Goal: Check status: Check status

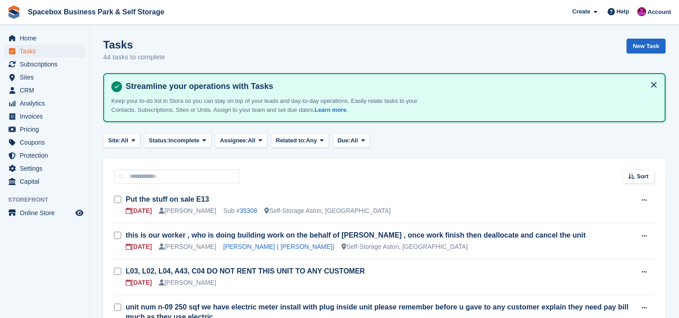
scroll to position [370, 0]
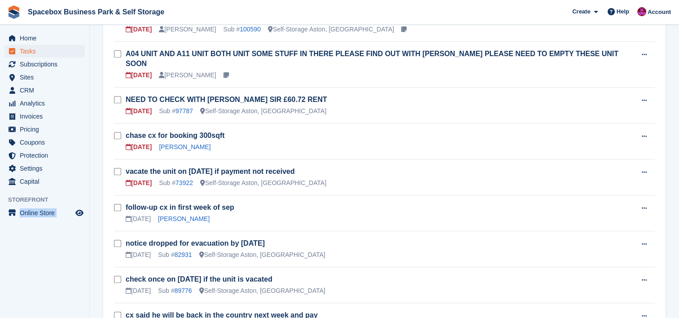
click at [65, 271] on aside "Home Tasks Subscriptions Subscriptions Subscriptions Contracts Price increases …" at bounding box center [44, 161] width 89 height 273
click at [39, 65] on span "Subscriptions" at bounding box center [47, 64] width 54 height 13
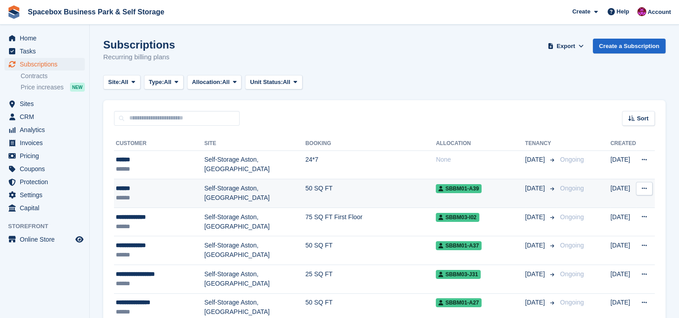
click at [305, 179] on td "50 SQ FT" at bounding box center [370, 193] width 131 height 29
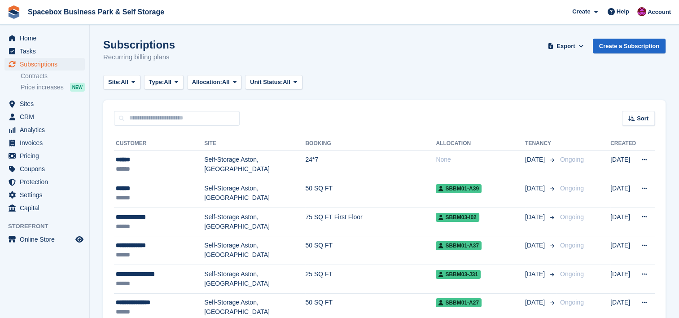
click at [305, 166] on td "24*7" at bounding box center [370, 164] width 131 height 29
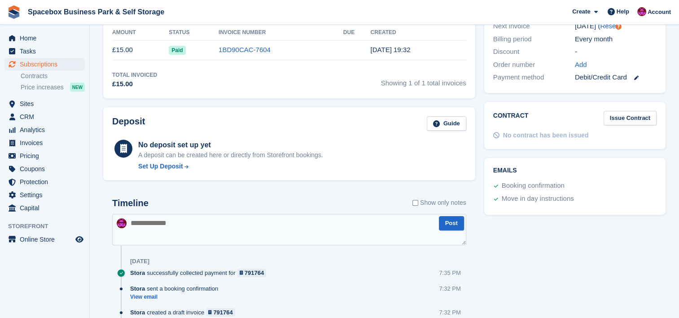
scroll to position [311, 0]
